Goal: Browse casually

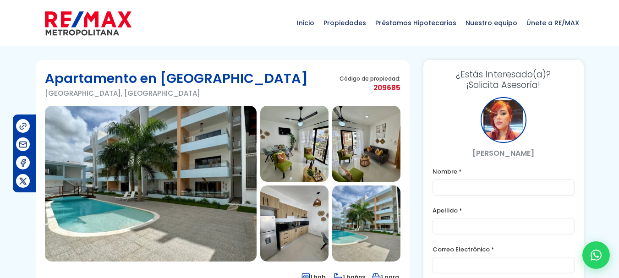
click at [149, 167] on img at bounding box center [151, 184] width 212 height 156
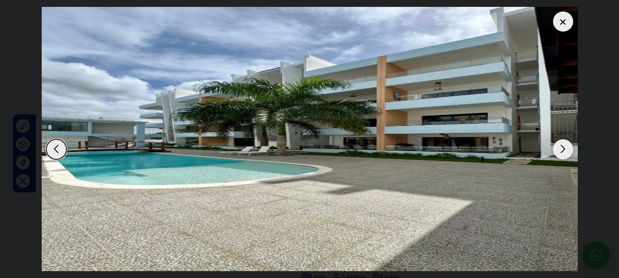
click at [560, 146] on div "Next slide" at bounding box center [563, 149] width 20 height 20
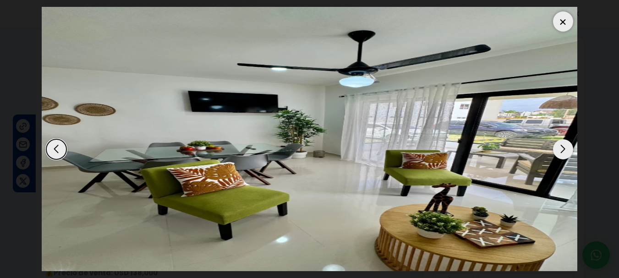
scroll to position [185, 0]
click at [560, 20] on div at bounding box center [563, 21] width 20 height 20
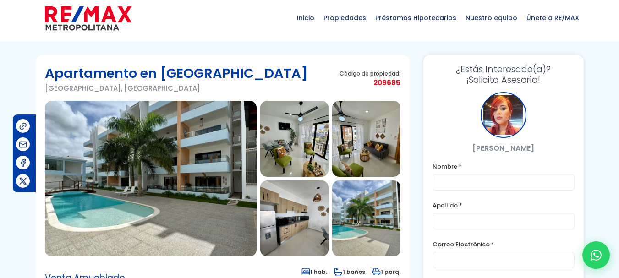
scroll to position [0, 0]
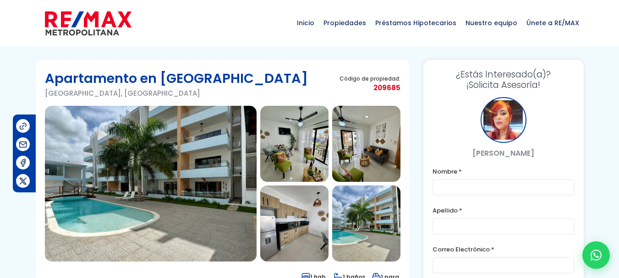
click at [197, 176] on img at bounding box center [151, 184] width 212 height 156
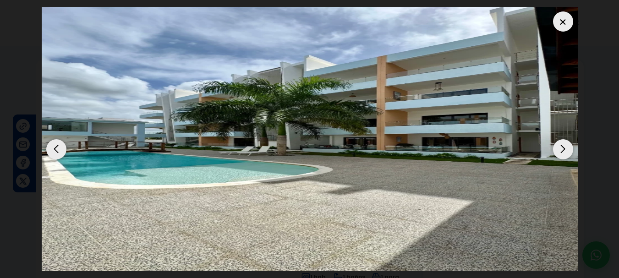
click at [565, 149] on div "Next slide" at bounding box center [563, 149] width 20 height 20
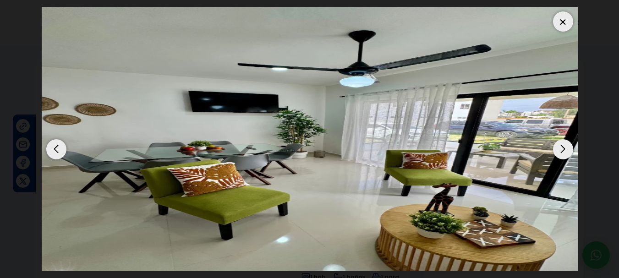
click at [565, 149] on div "Next slide" at bounding box center [563, 149] width 20 height 20
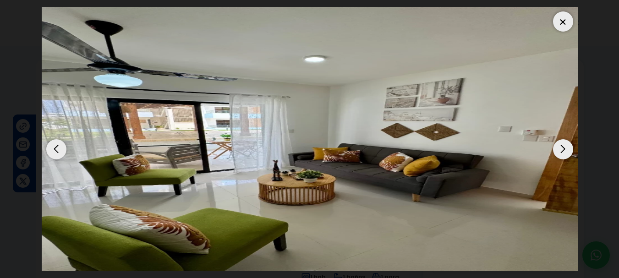
click at [455, 103] on img "3 / 17" at bounding box center [310, 139] width 536 height 265
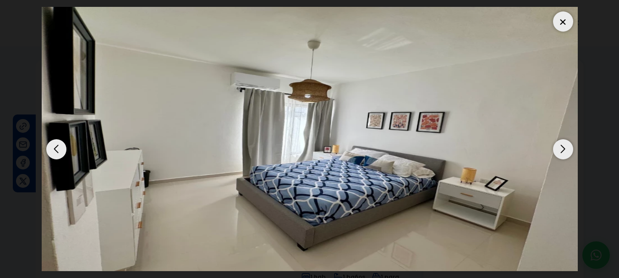
click at [54, 148] on div "Previous slide" at bounding box center [56, 149] width 20 height 20
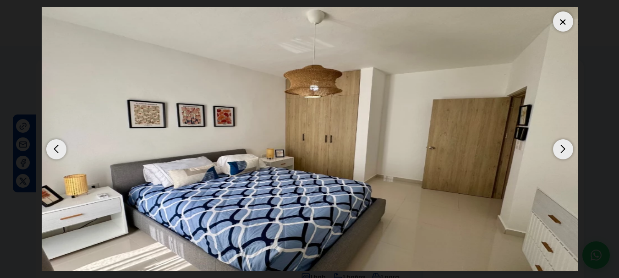
click at [56, 147] on div "Previous slide" at bounding box center [56, 149] width 20 height 20
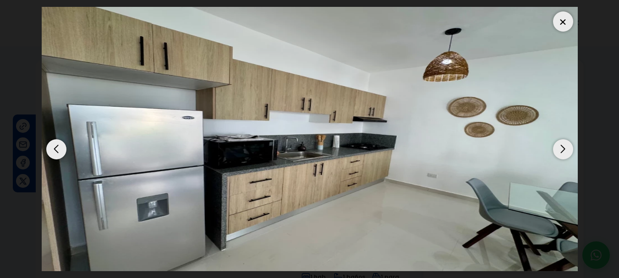
click at [556, 159] on img "15 / 17" at bounding box center [310, 139] width 536 height 265
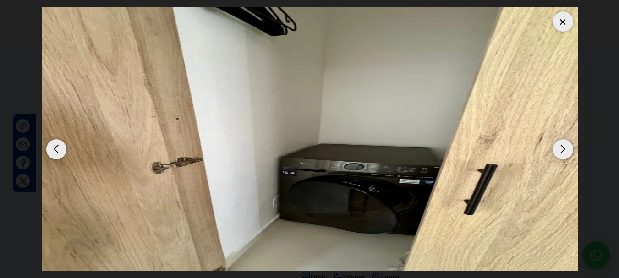
click at [565, 157] on div "Next slide" at bounding box center [563, 149] width 20 height 20
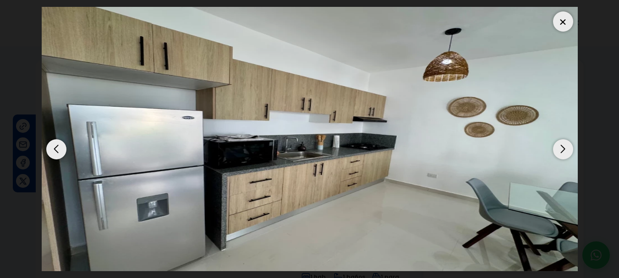
click at [568, 155] on div "Next slide" at bounding box center [563, 149] width 20 height 20
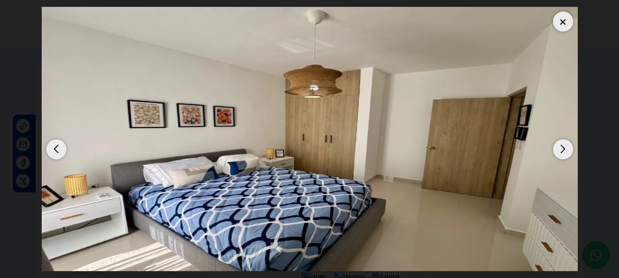
click at [570, 154] on div "Next slide" at bounding box center [563, 149] width 20 height 20
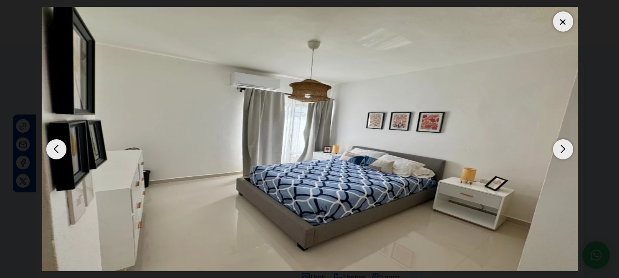
click at [571, 160] on img "17 / 17" at bounding box center [310, 139] width 536 height 265
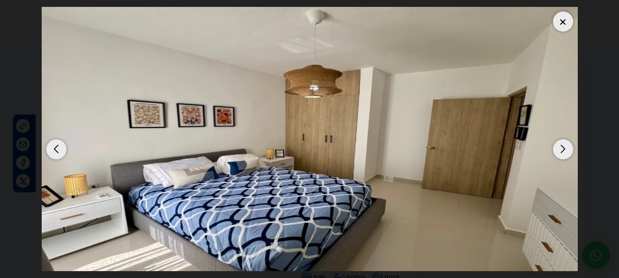
click at [568, 149] on div "Next slide" at bounding box center [563, 149] width 20 height 20
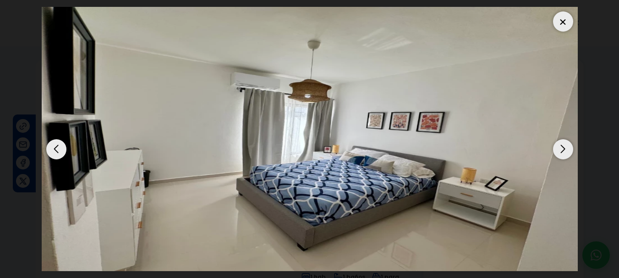
click at [564, 22] on div at bounding box center [563, 21] width 20 height 20
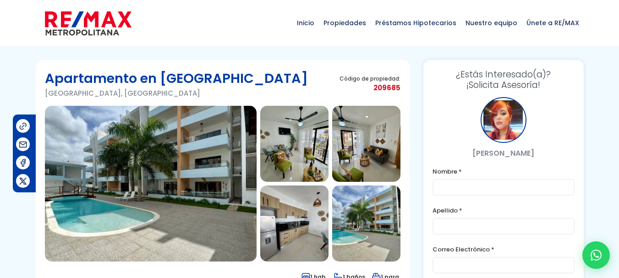
click at [205, 153] on img at bounding box center [151, 184] width 212 height 156
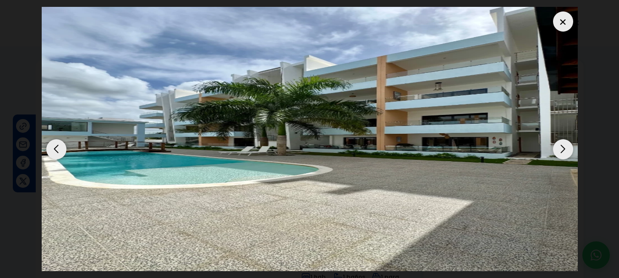
click at [573, 150] on div "Next slide" at bounding box center [563, 149] width 20 height 20
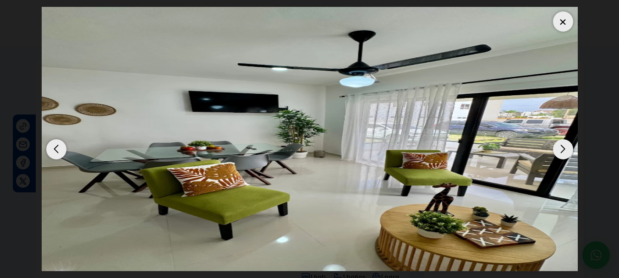
click at [569, 153] on div "Next slide" at bounding box center [563, 149] width 20 height 20
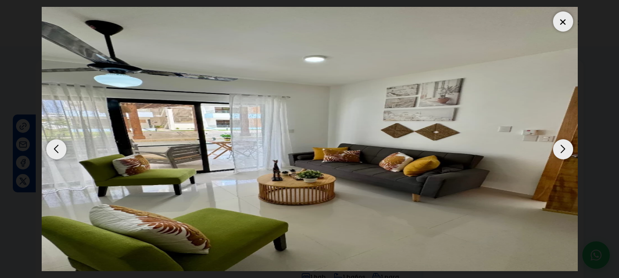
click at [569, 147] on div "Next slide" at bounding box center [563, 149] width 20 height 20
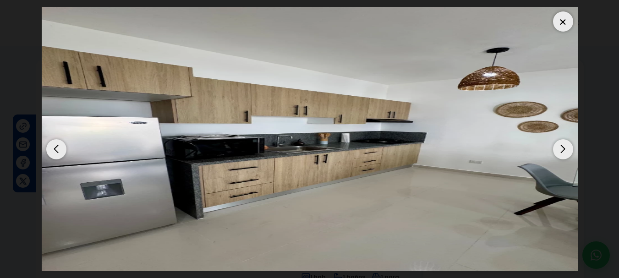
click at [567, 151] on div "Next slide" at bounding box center [563, 149] width 20 height 20
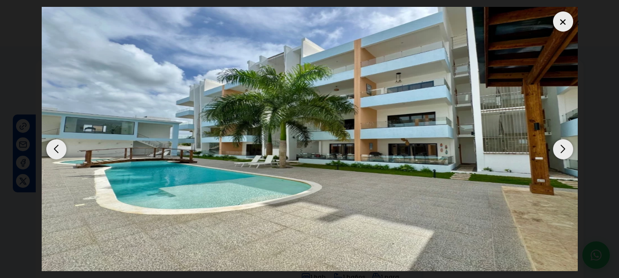
click at [568, 151] on div "Next slide" at bounding box center [563, 149] width 20 height 20
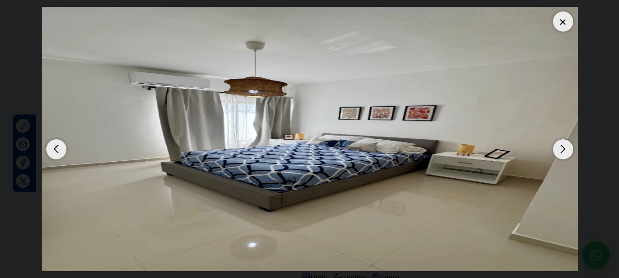
click at [566, 151] on div "Next slide" at bounding box center [563, 149] width 20 height 20
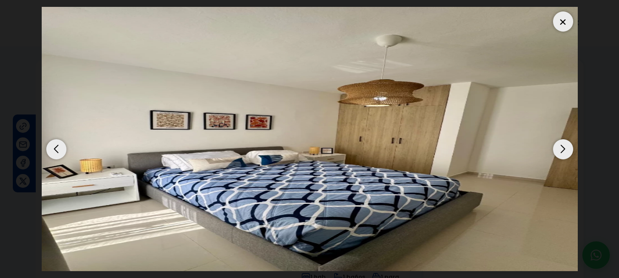
click at [567, 149] on div "Next slide" at bounding box center [563, 149] width 20 height 20
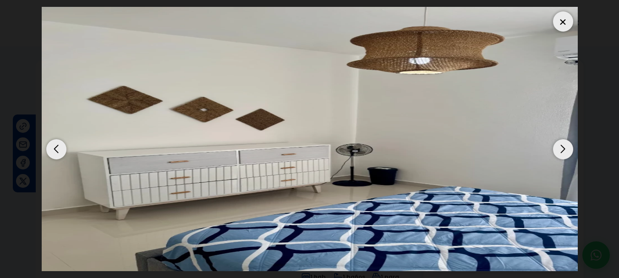
click at [569, 148] on div "Next slide" at bounding box center [563, 149] width 20 height 20
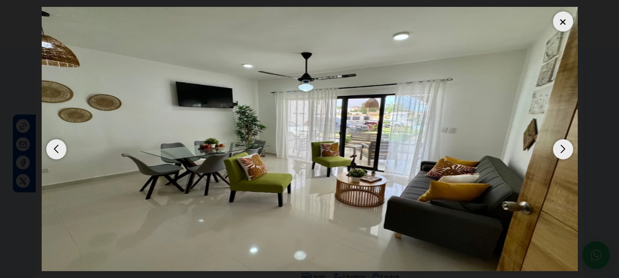
click at [567, 149] on div "Next slide" at bounding box center [563, 149] width 20 height 20
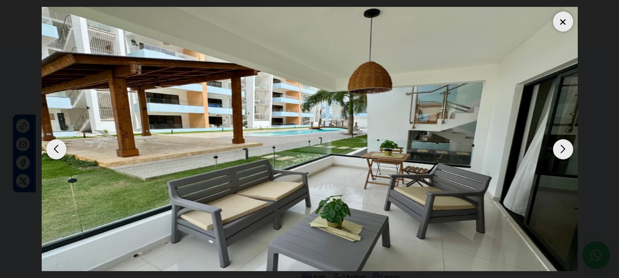
click at [569, 148] on div "Next slide" at bounding box center [563, 149] width 20 height 20
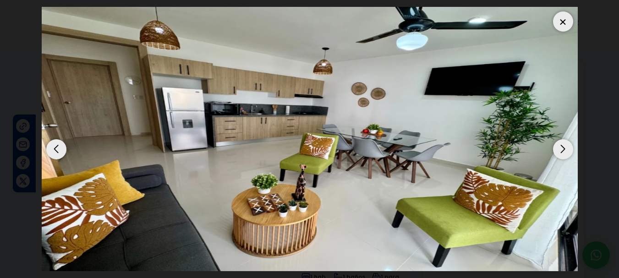
click at [567, 148] on div "Next slide" at bounding box center [563, 149] width 20 height 20
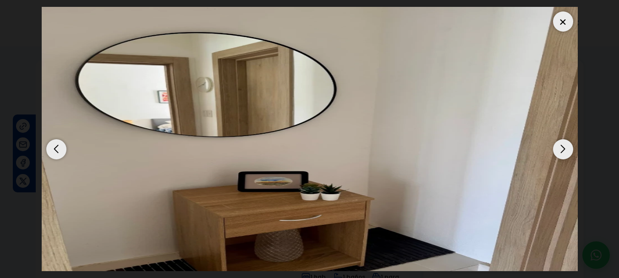
click at [566, 149] on div "Next slide" at bounding box center [563, 149] width 20 height 20
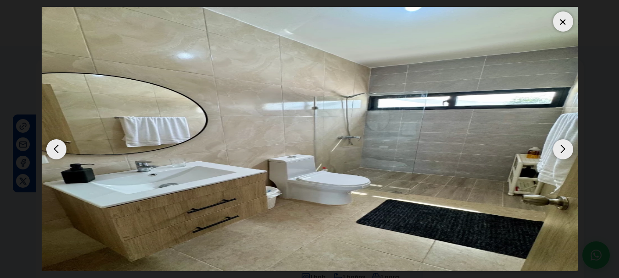
click at [568, 149] on div "Next slide" at bounding box center [563, 149] width 20 height 20
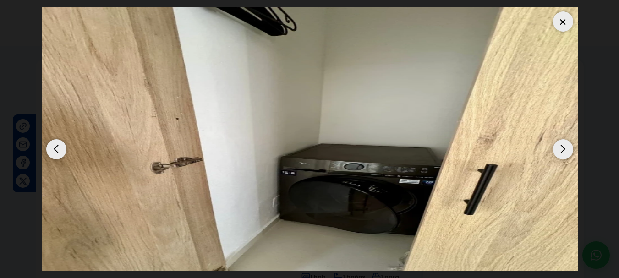
click at [565, 157] on div "Next slide" at bounding box center [563, 149] width 20 height 20
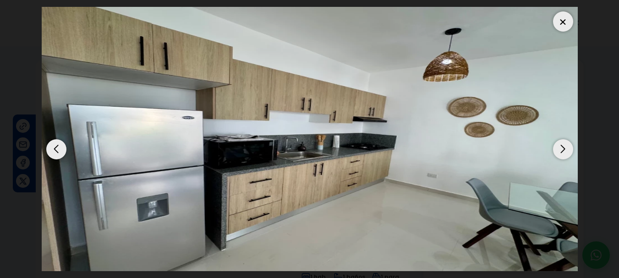
click at [565, 154] on div "Next slide" at bounding box center [563, 149] width 20 height 20
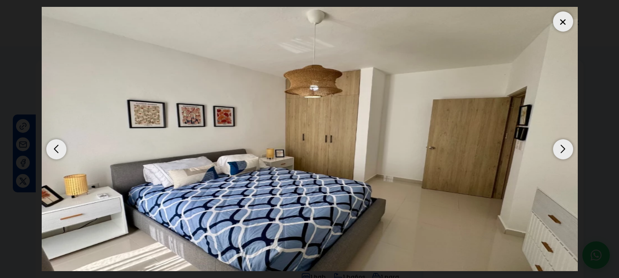
click at [60, 158] on div "Previous slide" at bounding box center [56, 149] width 20 height 20
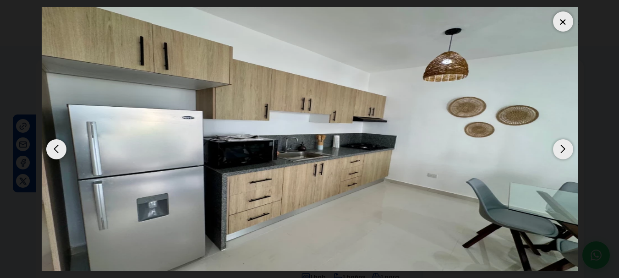
click at [55, 154] on div "Previous slide" at bounding box center [56, 149] width 20 height 20
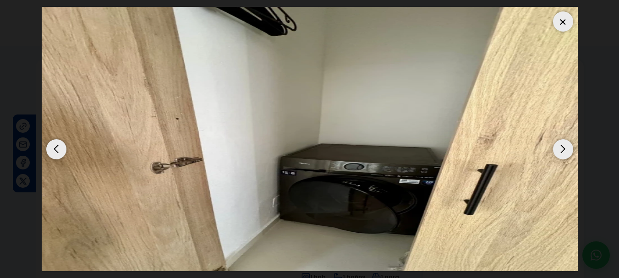
click at [559, 157] on div "Next slide" at bounding box center [563, 149] width 20 height 20
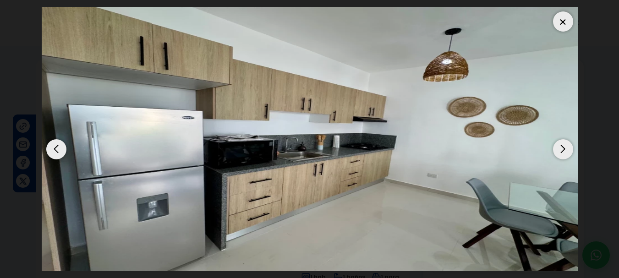
click at [566, 156] on div "Next slide" at bounding box center [563, 149] width 20 height 20
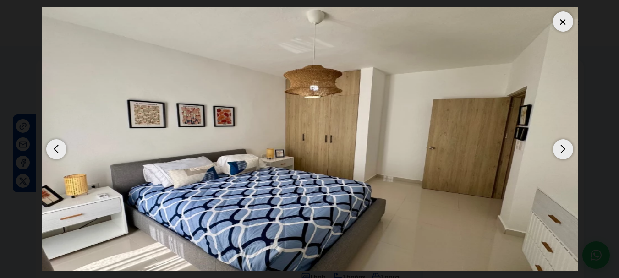
click at [347, 145] on img "16 / 17" at bounding box center [310, 139] width 536 height 265
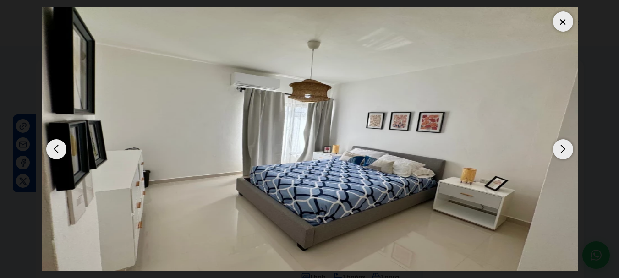
click at [64, 150] on div "Previous slide" at bounding box center [56, 149] width 20 height 20
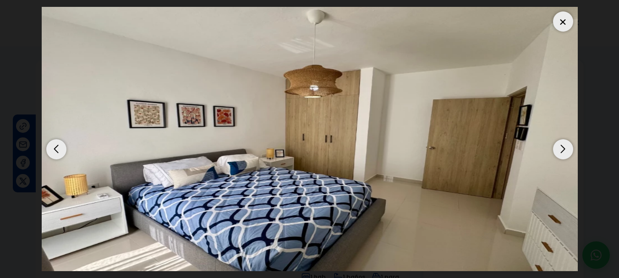
click at [561, 153] on div "Next slide" at bounding box center [563, 149] width 20 height 20
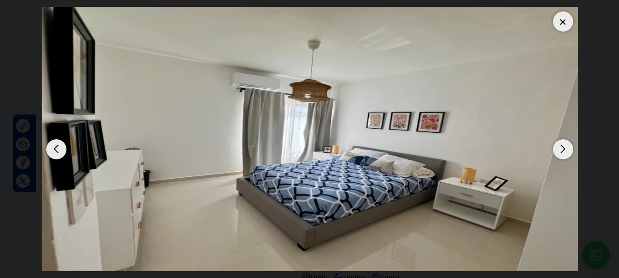
click at [562, 149] on div "Next slide" at bounding box center [563, 149] width 20 height 20
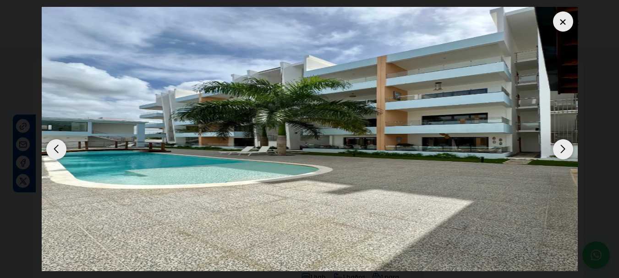
click at [558, 155] on div "Next slide" at bounding box center [563, 149] width 20 height 20
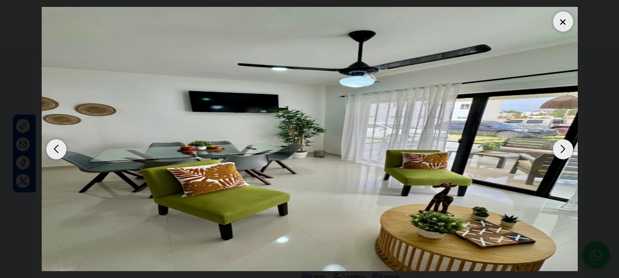
click at [562, 151] on div "Next slide" at bounding box center [563, 149] width 20 height 20
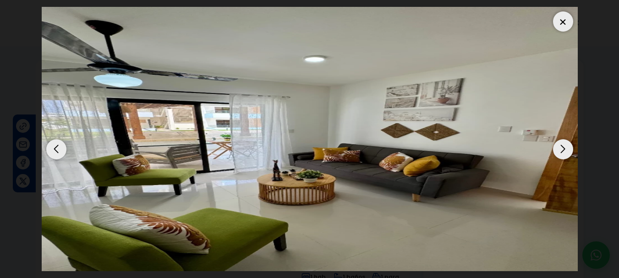
click at [564, 150] on div "Next slide" at bounding box center [563, 149] width 20 height 20
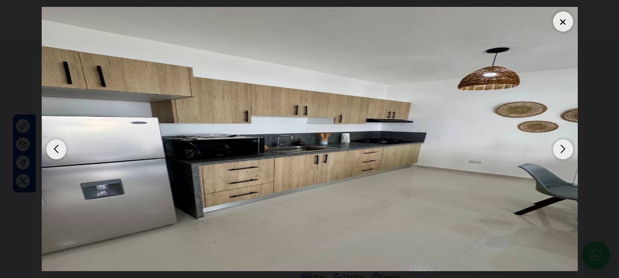
click at [565, 151] on div "Next slide" at bounding box center [563, 149] width 20 height 20
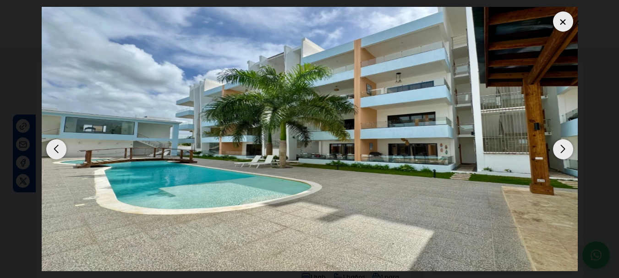
click at [568, 150] on div "Next slide" at bounding box center [563, 149] width 20 height 20
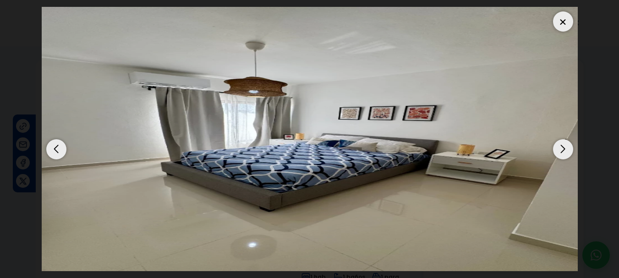
click at [565, 149] on div "Next slide" at bounding box center [563, 149] width 20 height 20
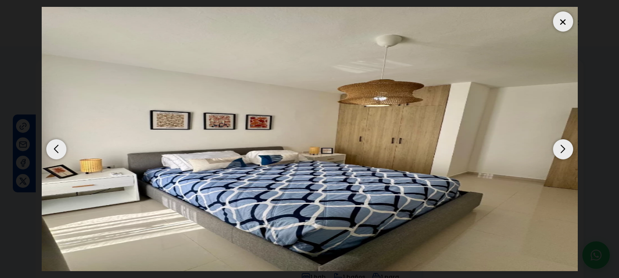
click at [561, 149] on div "Next slide" at bounding box center [563, 149] width 20 height 20
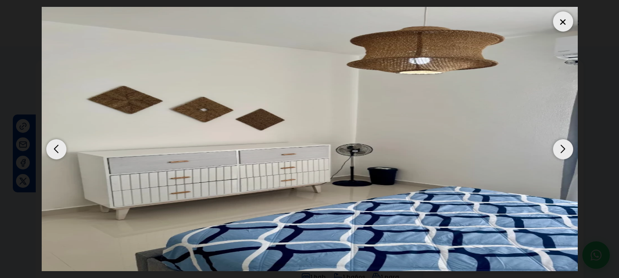
click at [565, 145] on div "Next slide" at bounding box center [563, 149] width 20 height 20
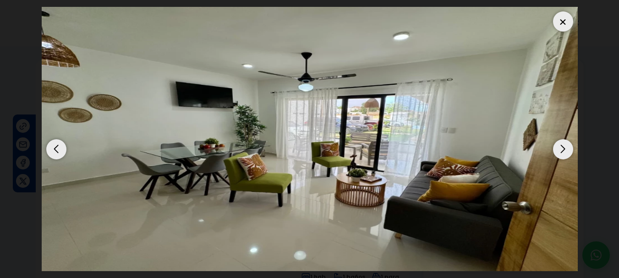
click at [557, 155] on div "Next slide" at bounding box center [563, 149] width 20 height 20
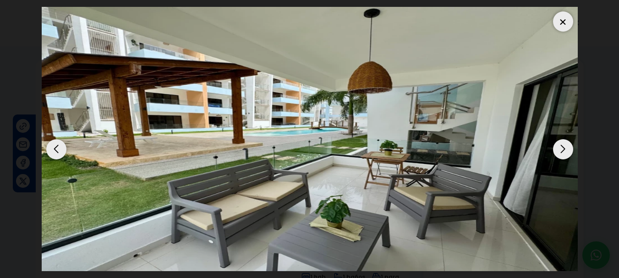
click at [562, 152] on div "Next slide" at bounding box center [563, 149] width 20 height 20
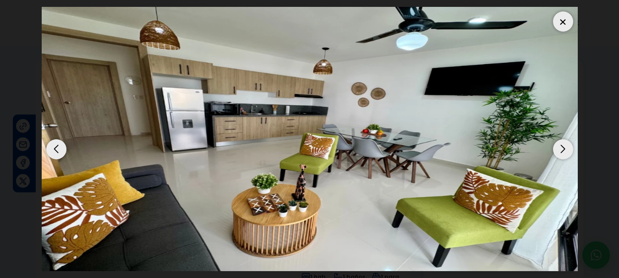
click at [554, 17] on div at bounding box center [563, 21] width 20 height 20
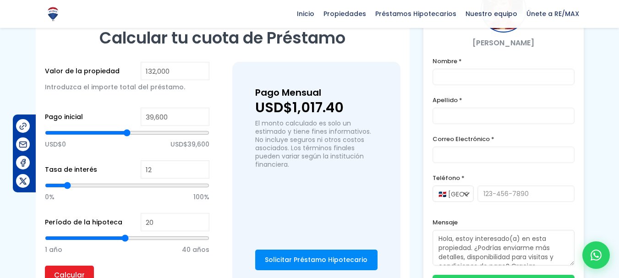
scroll to position [658, 0]
